Goal: Navigation & Orientation: Go to known website

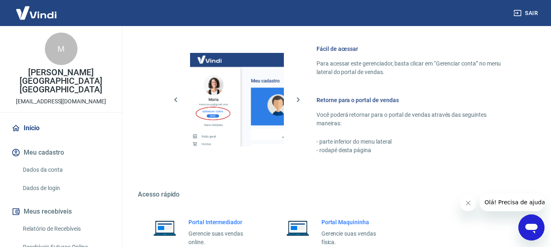
scroll to position [506, 0]
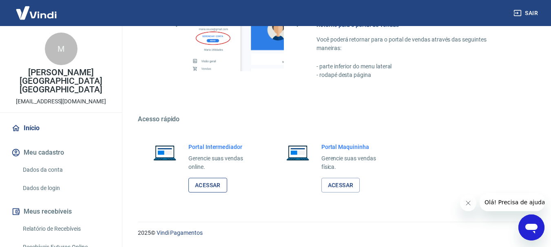
click at [216, 184] on link "Acessar" at bounding box center [207, 185] width 39 height 15
